Goal: Task Accomplishment & Management: Manage account settings

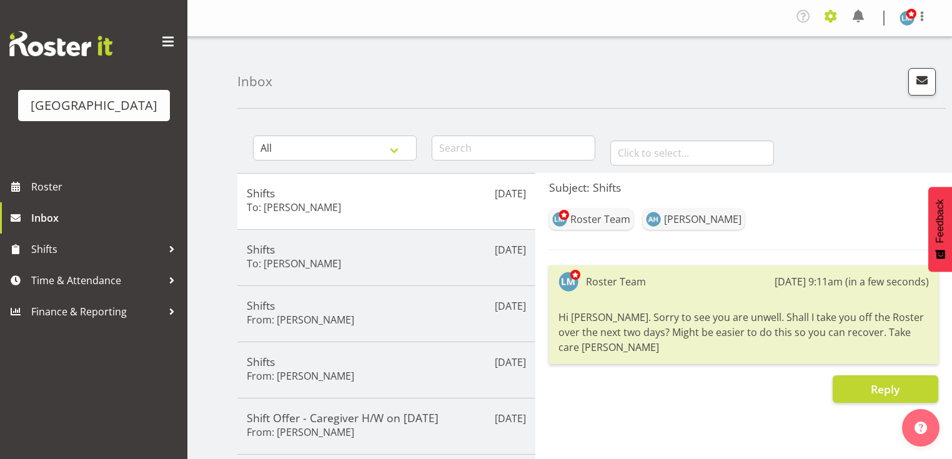
click at [831, 17] on span at bounding box center [831, 16] width 20 height 20
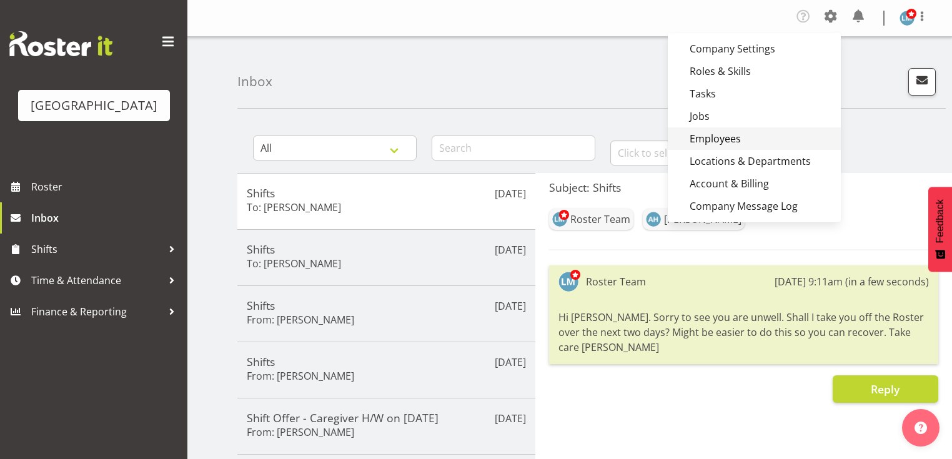
click at [723, 137] on link "Employees" at bounding box center [754, 138] width 173 height 22
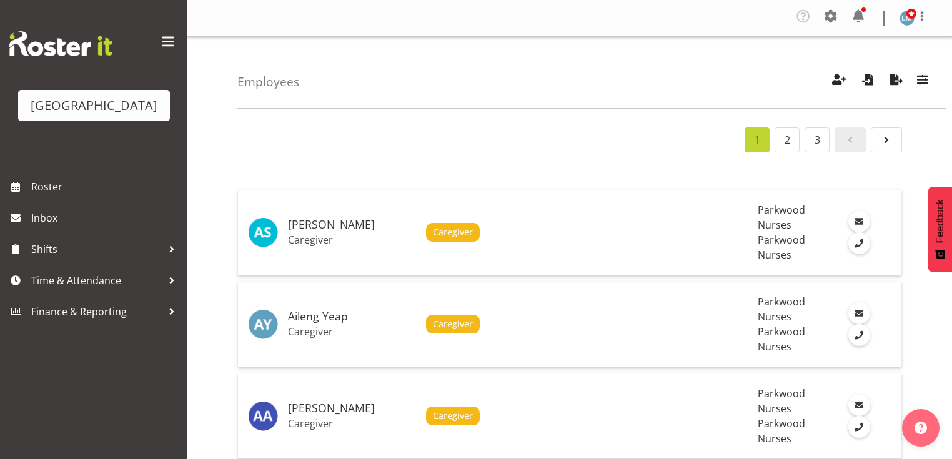
scroll to position [100, 0]
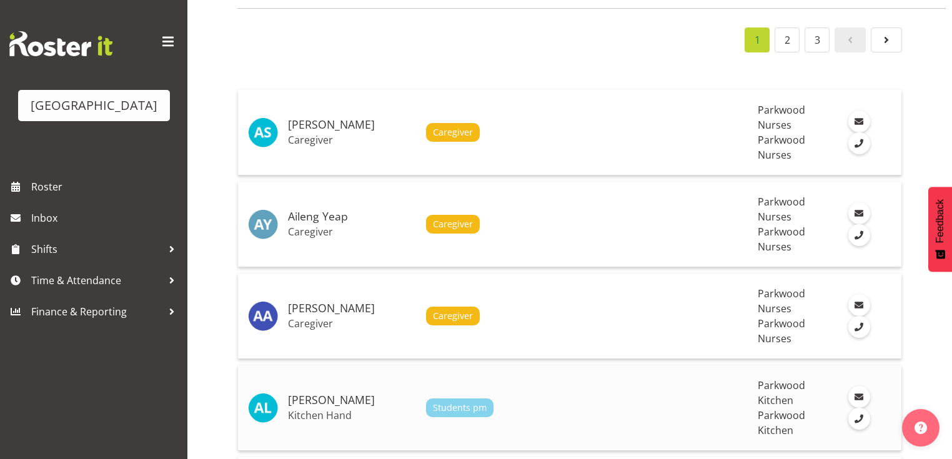
click at [375, 394] on h5 "[PERSON_NAME]" at bounding box center [352, 400] width 128 height 12
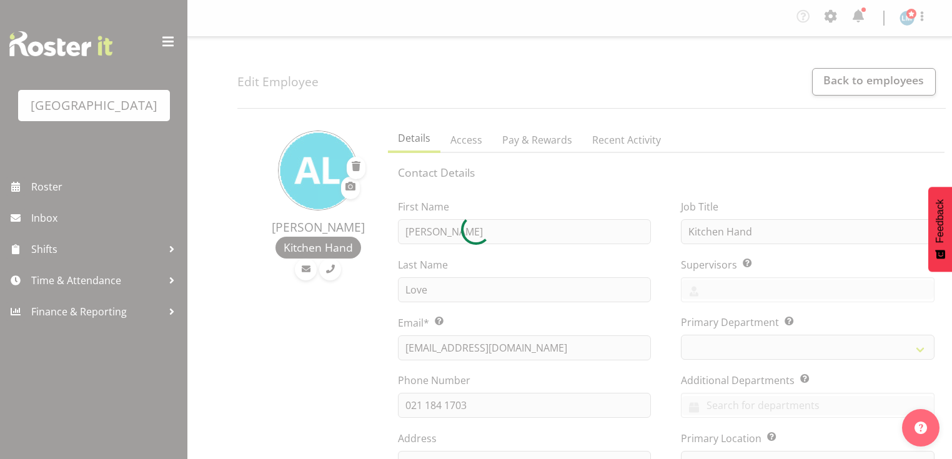
select select "TimelineWeek"
select select
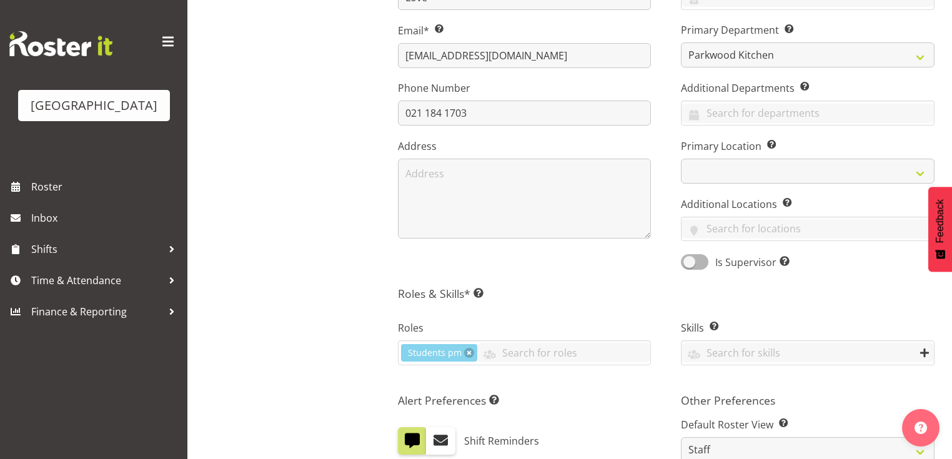
scroll to position [400, 0]
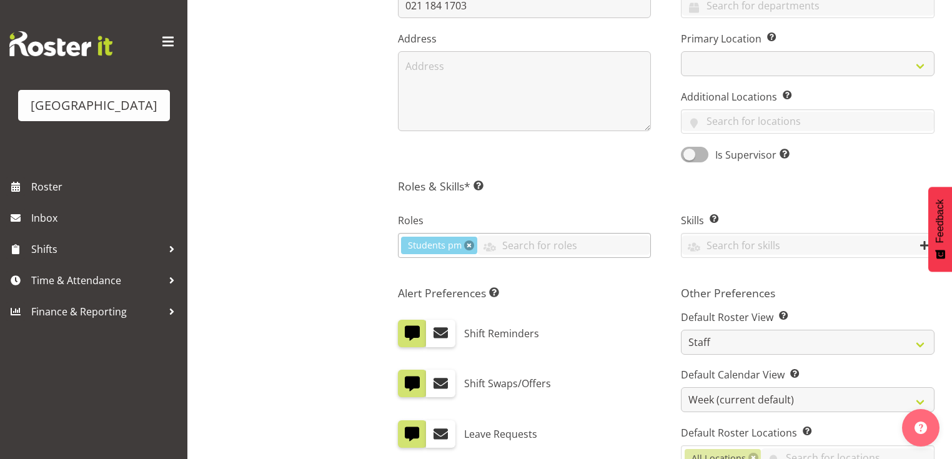
click at [470, 243] on link at bounding box center [469, 245] width 10 height 10
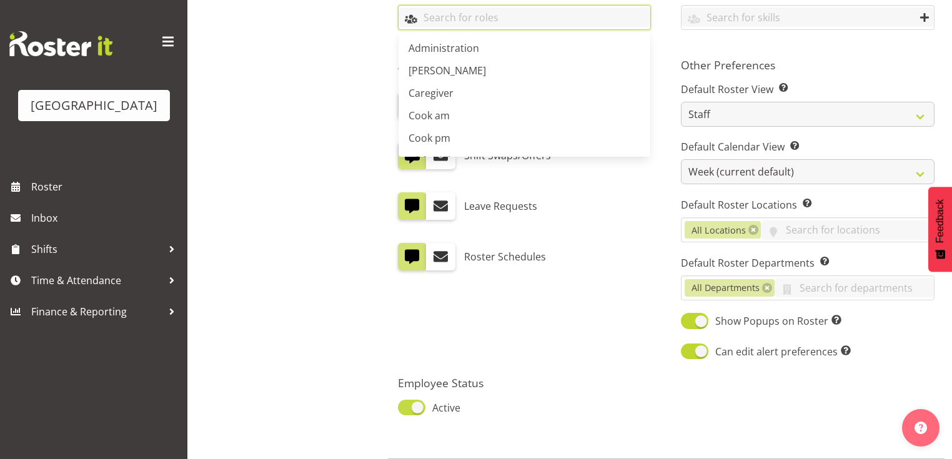
scroll to position [695, 0]
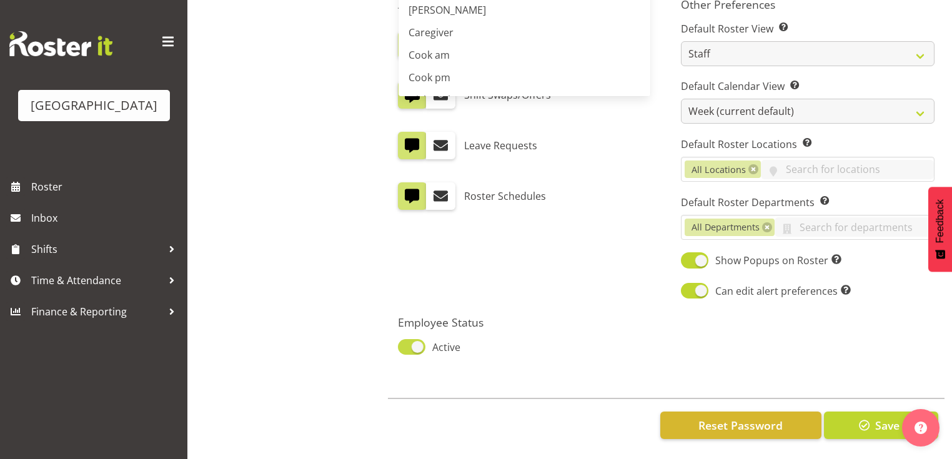
click at [415, 339] on span at bounding box center [411, 347] width 27 height 16
click at [406, 343] on input "Active" at bounding box center [402, 347] width 8 height 8
checkbox input "false"
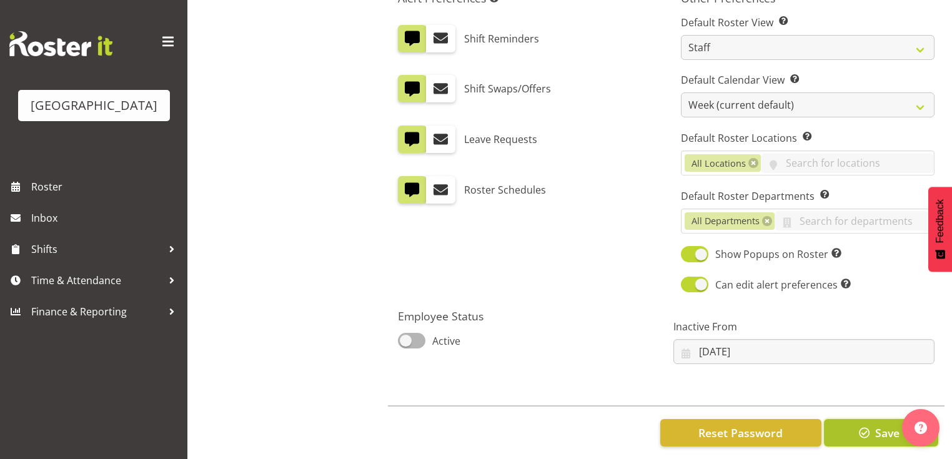
click at [877, 430] on span "Save" at bounding box center [887, 433] width 24 height 16
